Goal: Task Accomplishment & Management: Use online tool/utility

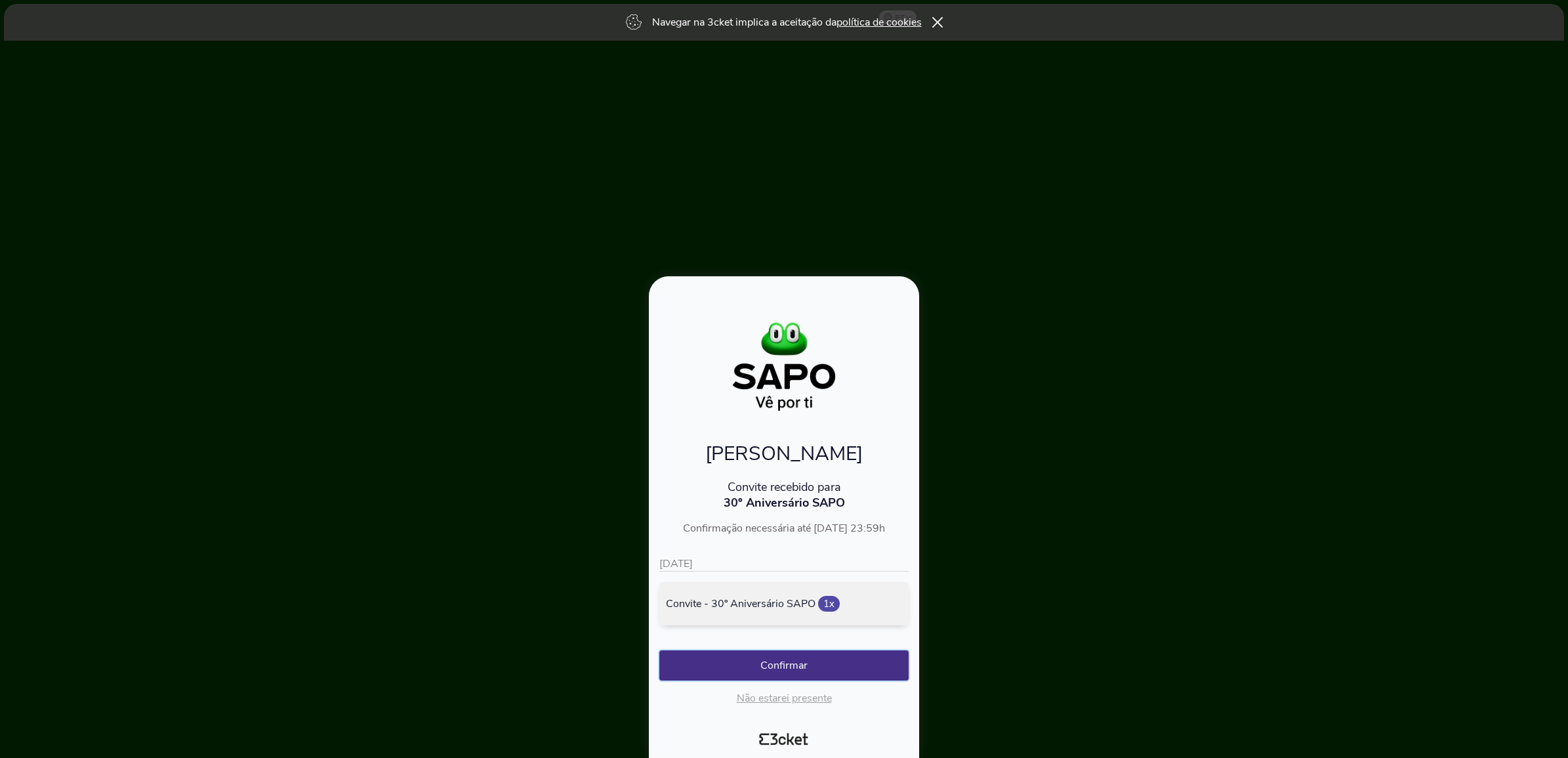
click at [767, 664] on button "Confirmar" at bounding box center [784, 665] width 249 height 30
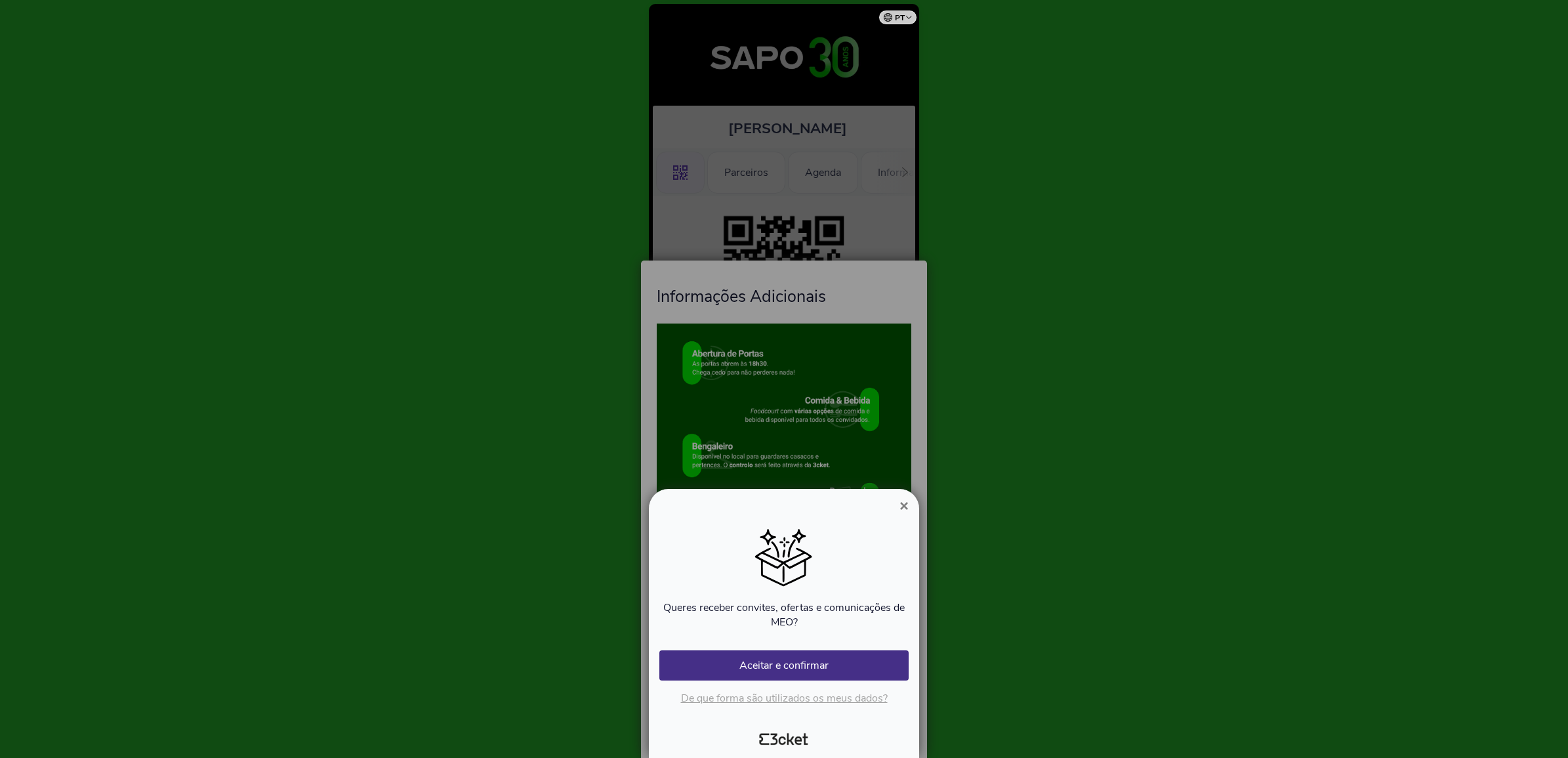
click at [906, 501] on span "×" at bounding box center [904, 506] width 9 height 18
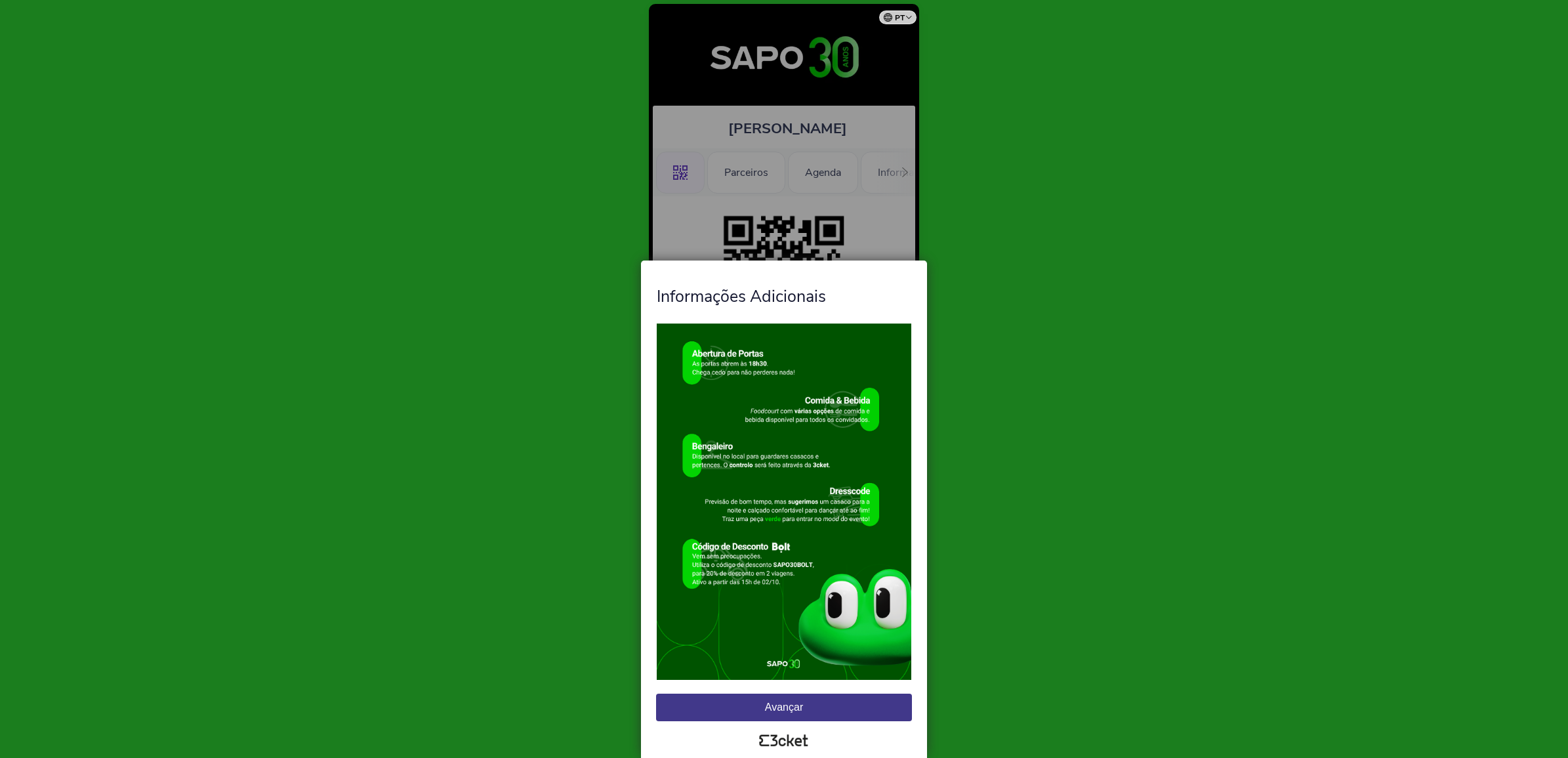
click at [785, 702] on button "Avançar" at bounding box center [783, 707] width 256 height 28
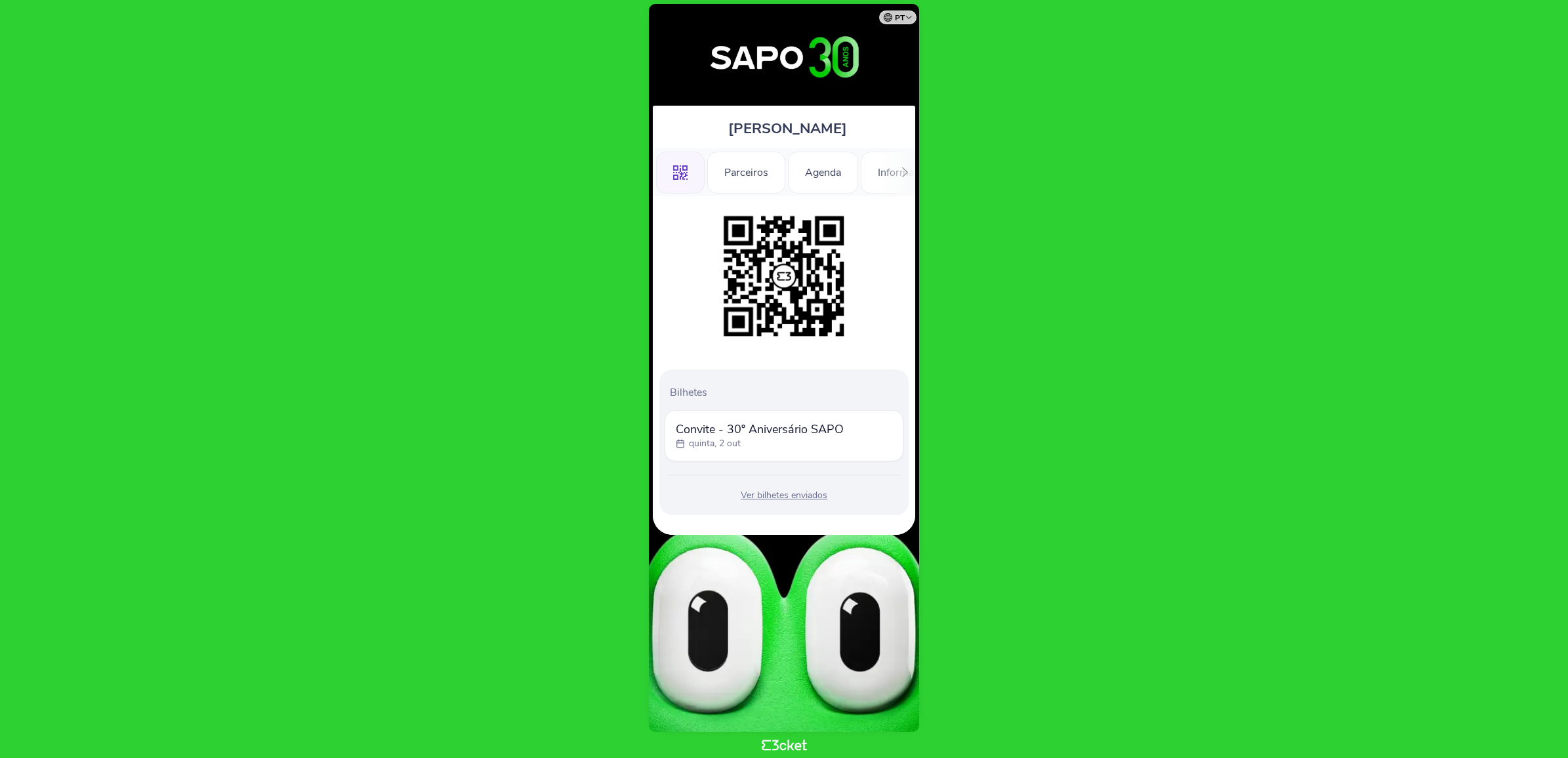
click at [794, 492] on div "Ver bilhetes enviados" at bounding box center [784, 495] width 239 height 13
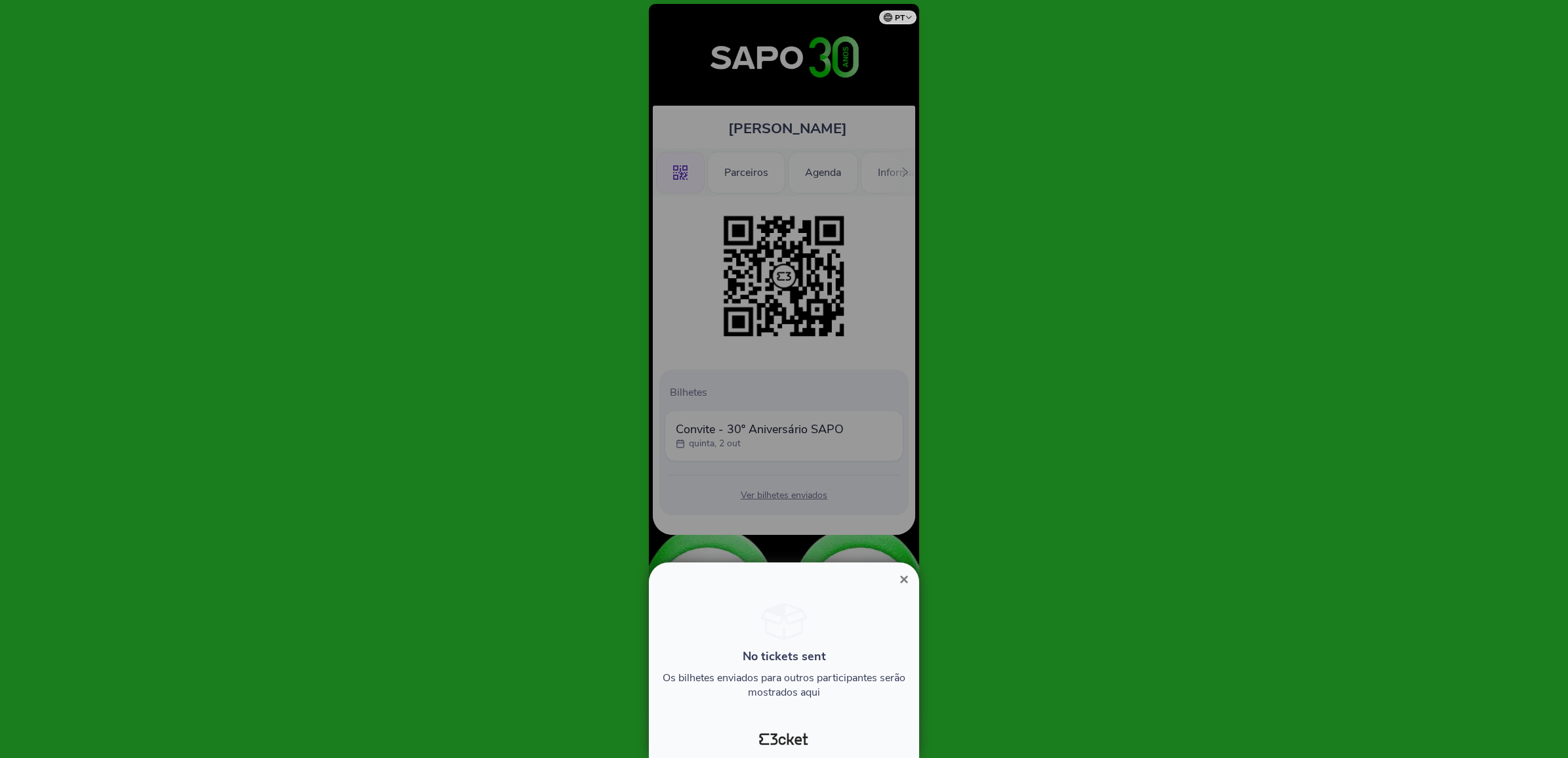
click at [904, 577] on span "×" at bounding box center [904, 579] width 9 height 18
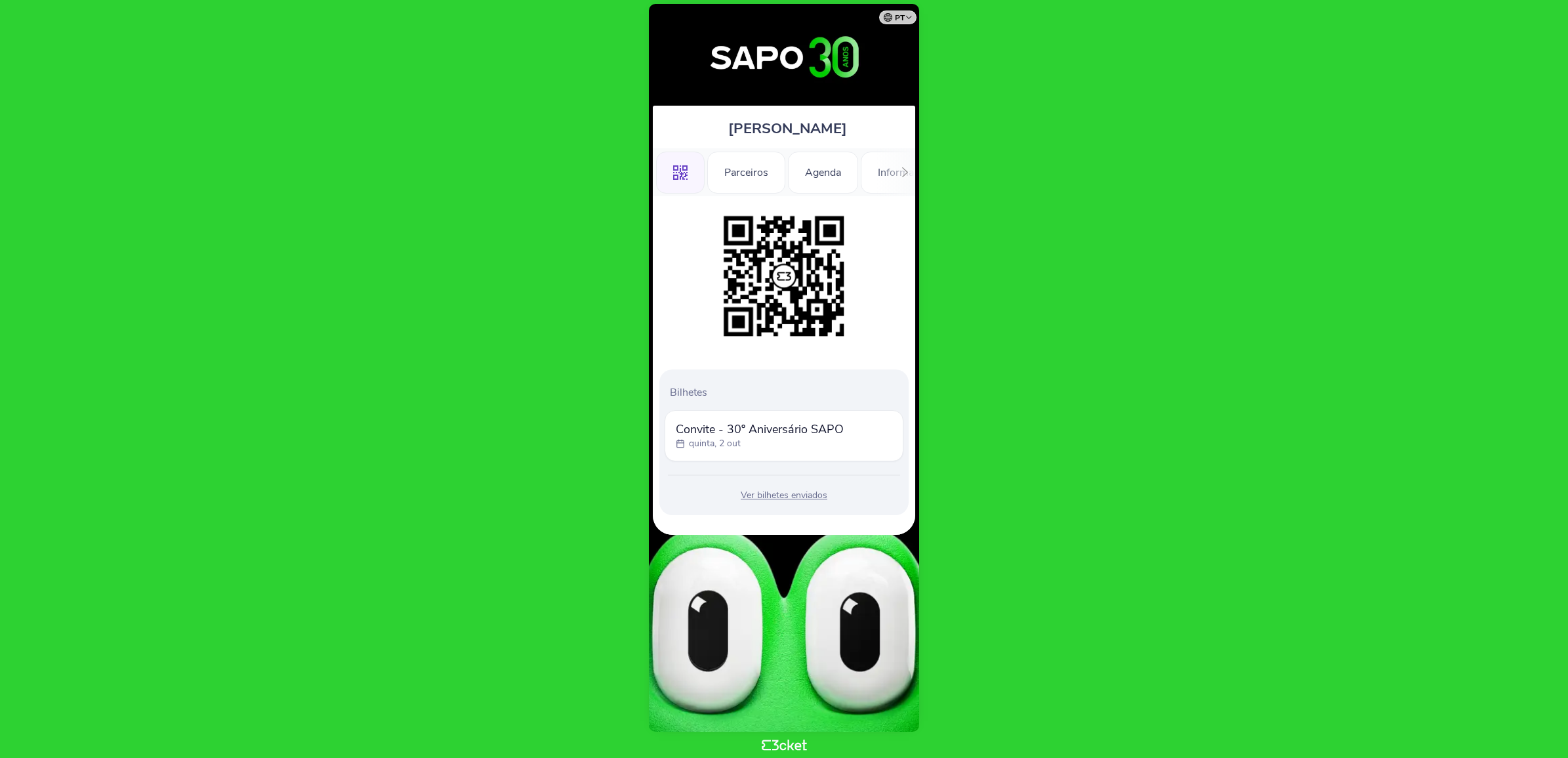
click at [755, 424] on span "Convite - 30º Aniversário SAPO" at bounding box center [760, 429] width 168 height 16
click at [781, 266] on img at bounding box center [784, 276] width 134 height 134
click at [681, 172] on icon at bounding box center [680, 172] width 14 height 14
